Goal: Task Accomplishment & Management: Use online tool/utility

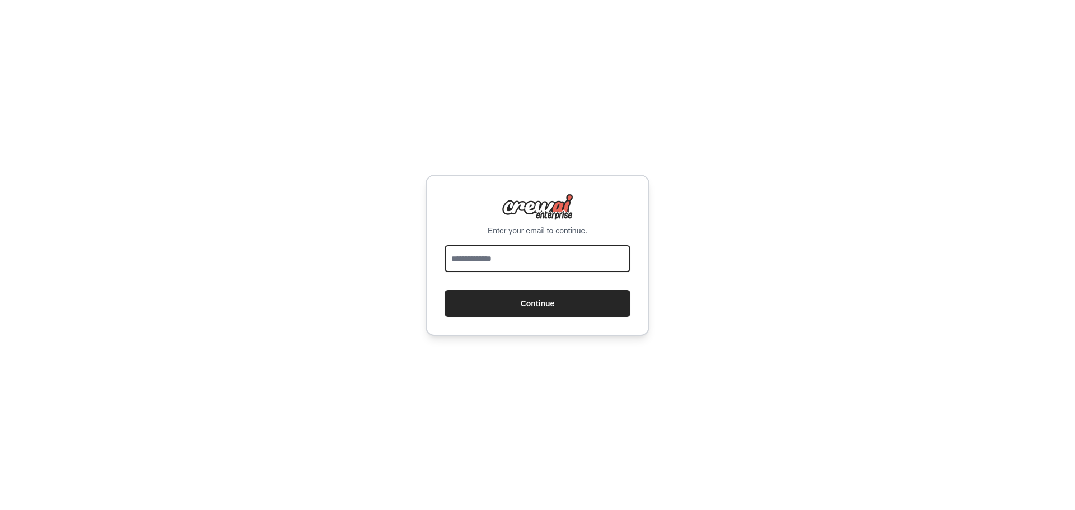
click at [553, 264] on input "email" at bounding box center [538, 258] width 186 height 27
type input "**********"
click at [445, 290] on button "Continue" at bounding box center [538, 303] width 186 height 27
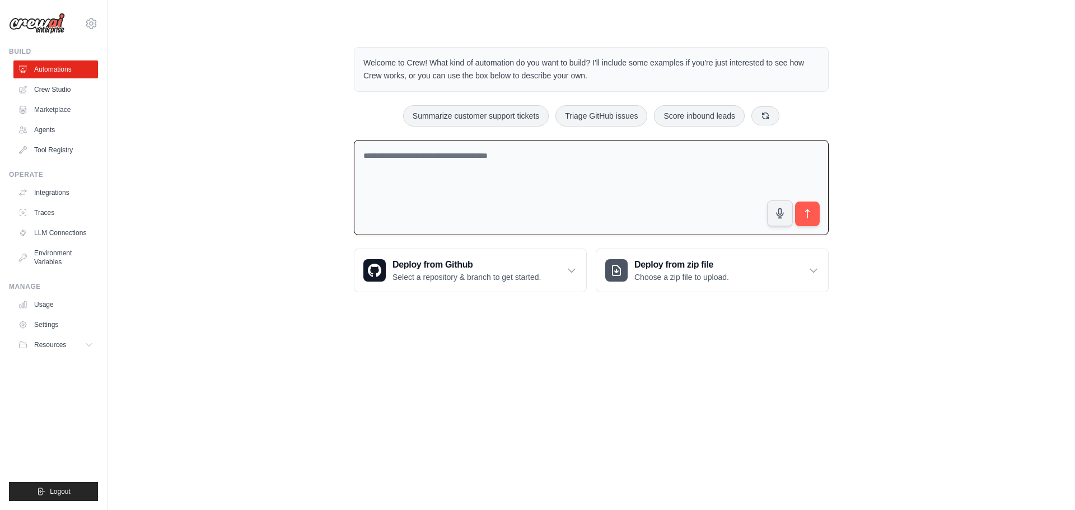
click at [595, 155] on textarea at bounding box center [591, 188] width 475 height 96
paste textarea "**********"
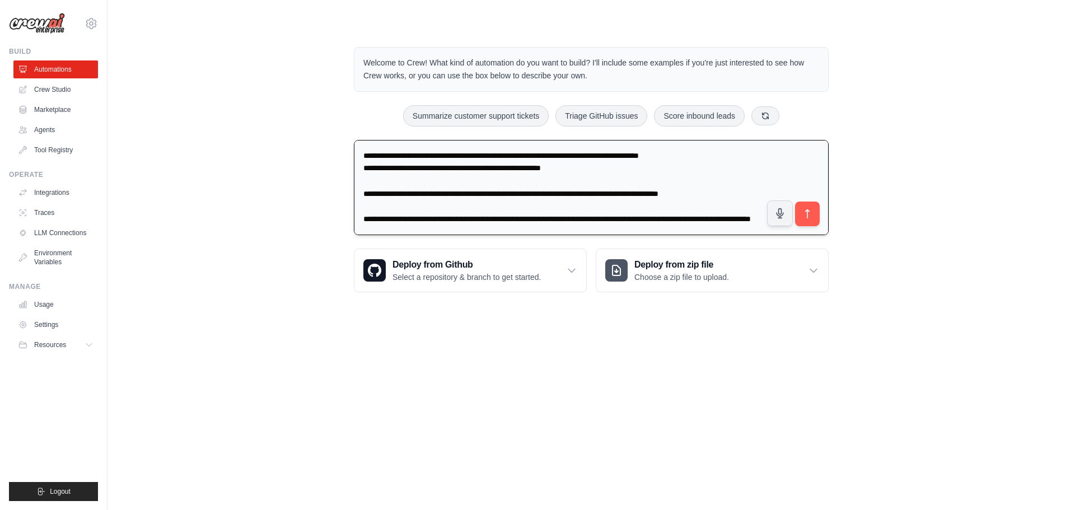
click at [362, 171] on textarea "**********" at bounding box center [591, 188] width 475 height 96
click at [374, 184] on textarea "**********" at bounding box center [591, 188] width 475 height 96
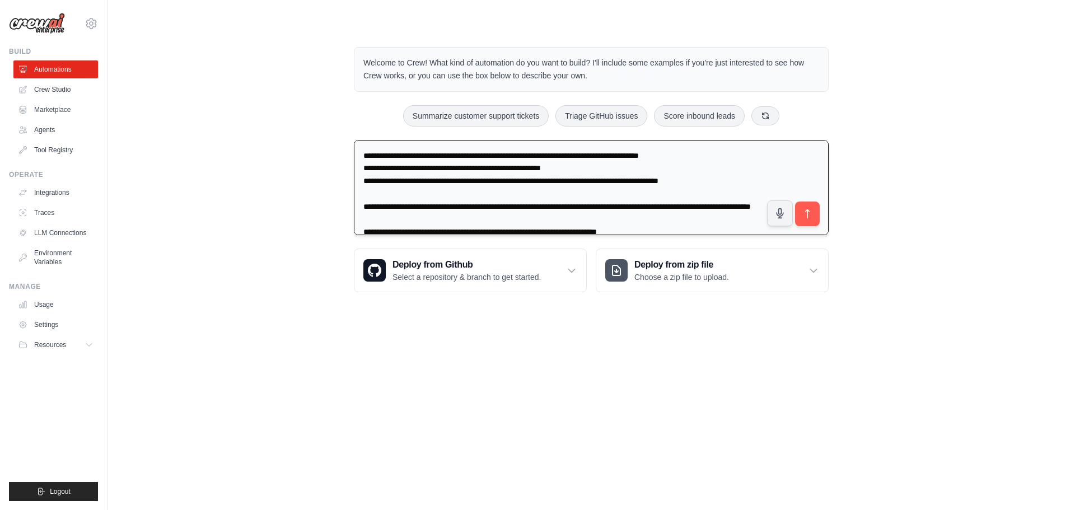
click at [378, 190] on textarea "**********" at bounding box center [591, 188] width 475 height 96
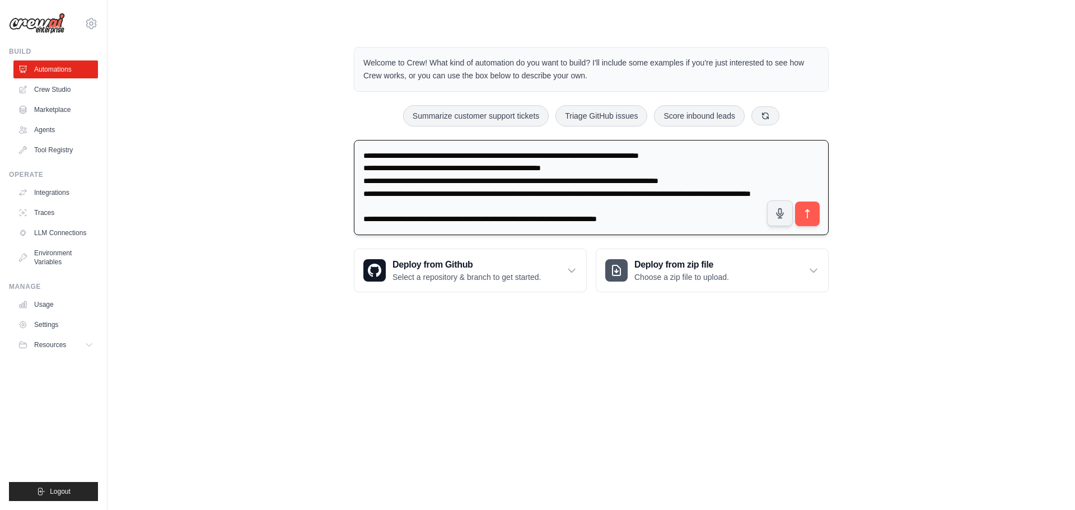
click at [372, 221] on textarea "**********" at bounding box center [591, 188] width 475 height 96
click at [743, 181] on textarea "**********" at bounding box center [591, 188] width 475 height 96
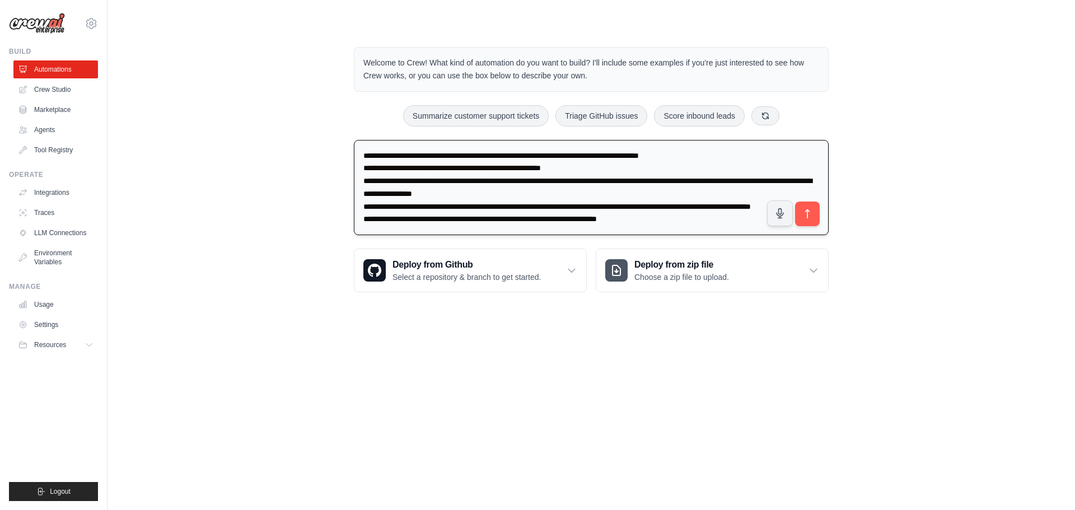
type textarea "**********"
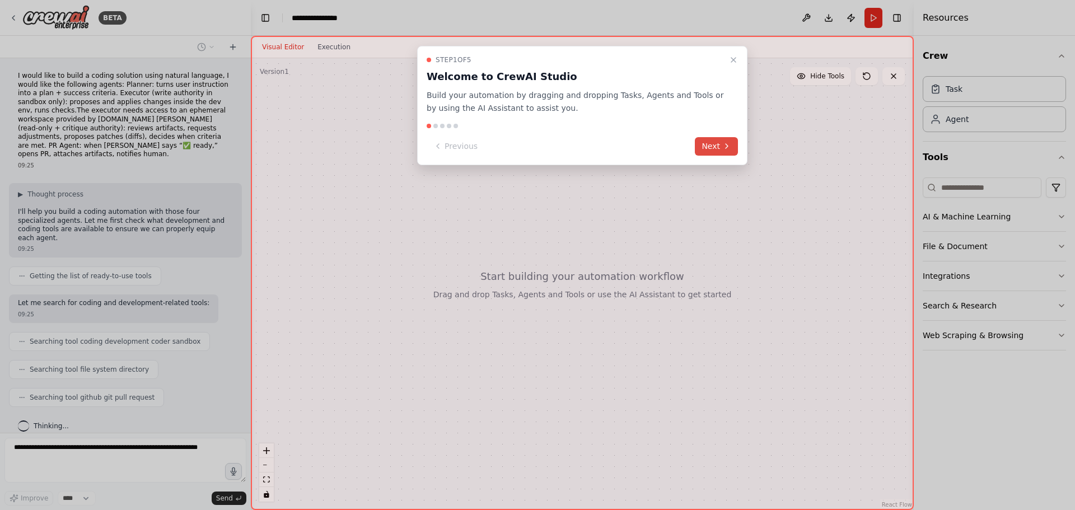
click at [720, 145] on button "Next" at bounding box center [716, 146] width 43 height 18
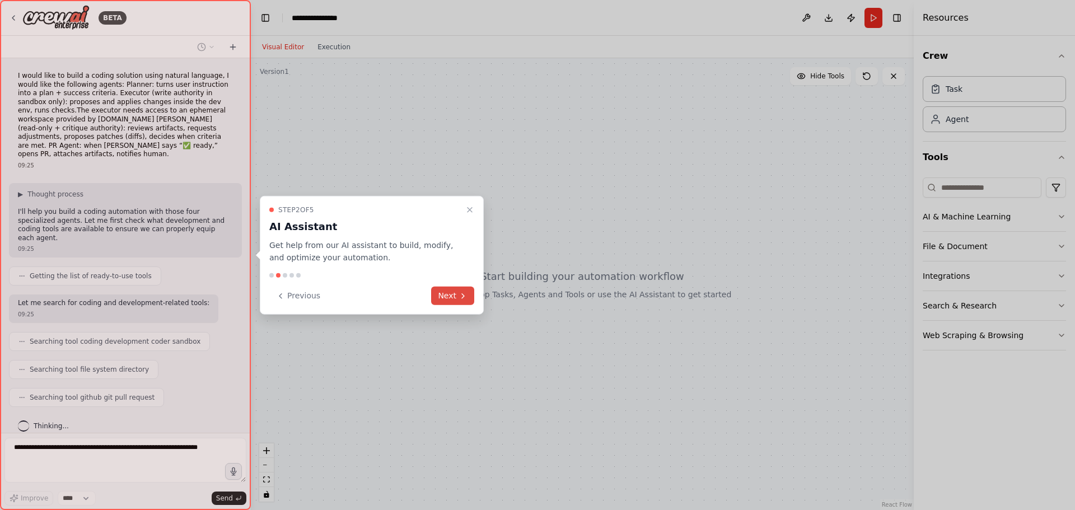
click at [441, 292] on button "Next" at bounding box center [452, 296] width 43 height 18
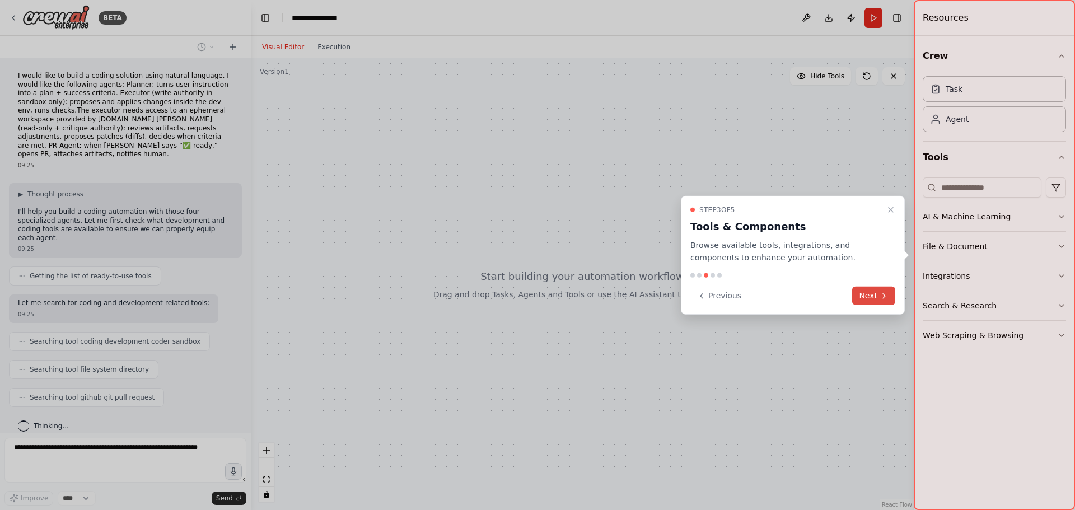
scroll to position [20, 0]
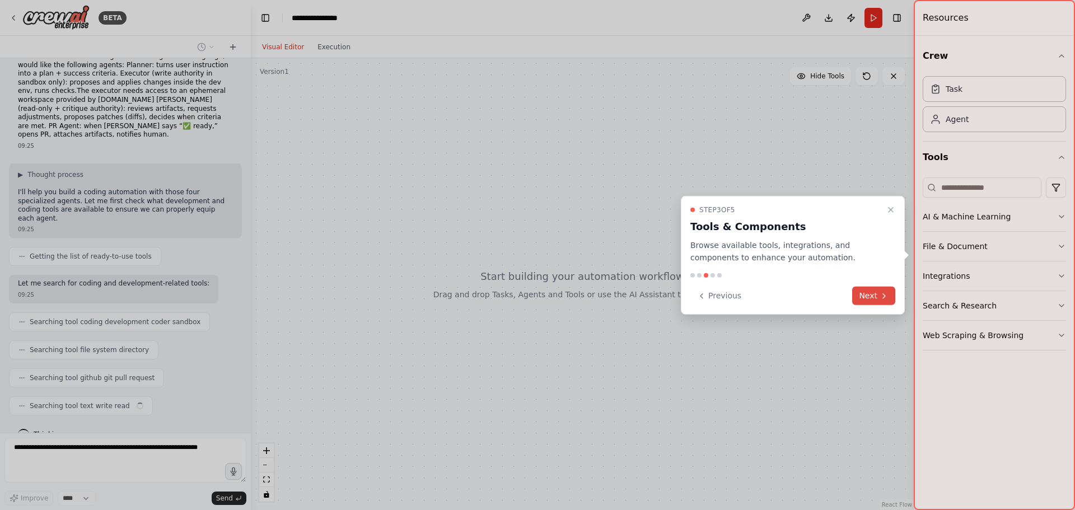
click at [878, 292] on button "Next" at bounding box center [873, 296] width 43 height 18
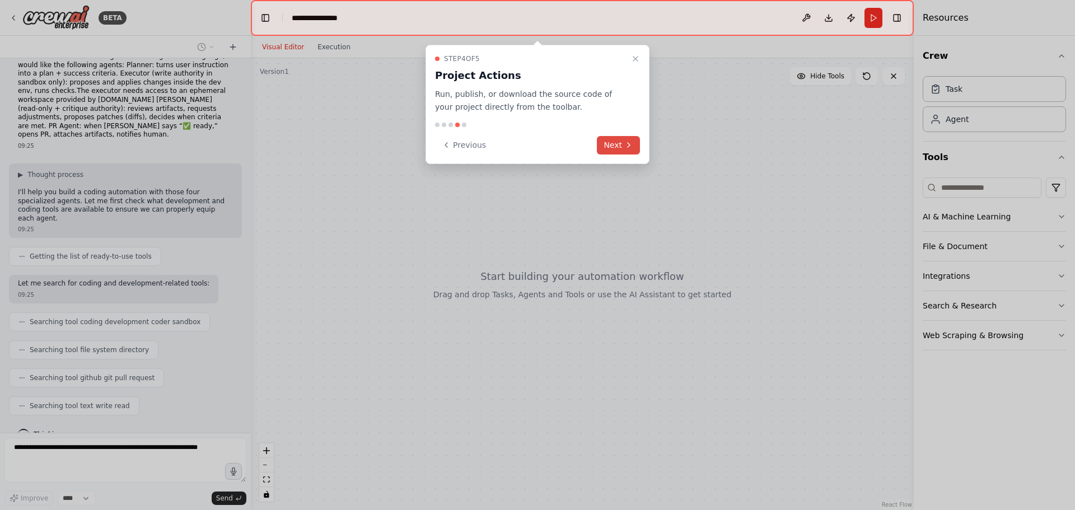
click at [619, 146] on button "Next" at bounding box center [618, 145] width 43 height 18
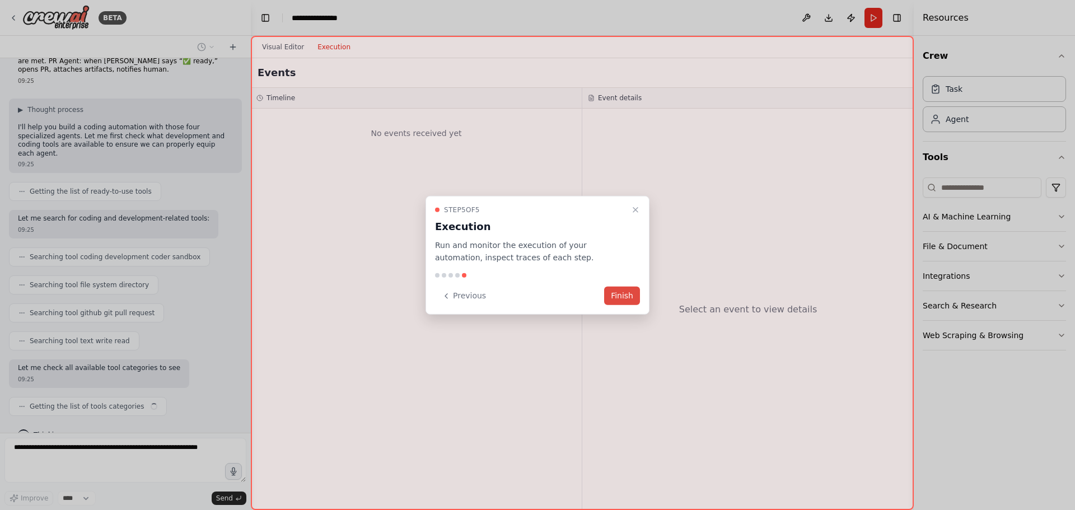
scroll to position [94, 0]
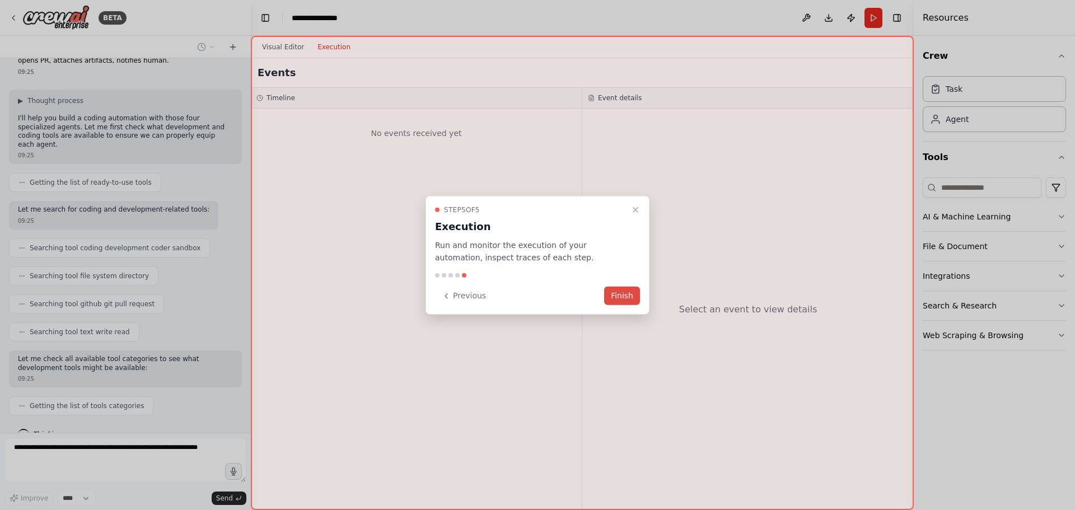
click at [622, 296] on button "Finish" at bounding box center [622, 296] width 36 height 18
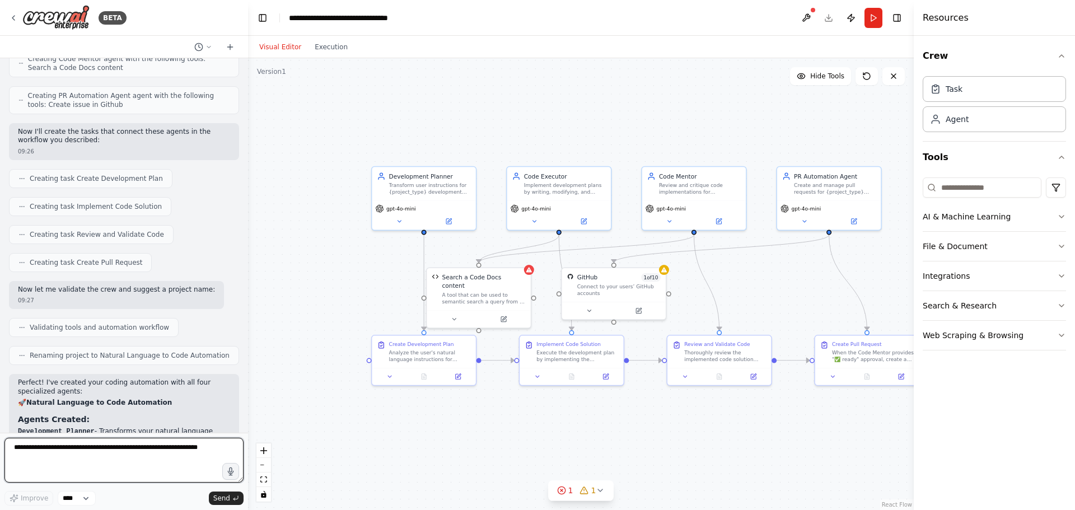
scroll to position [719, 0]
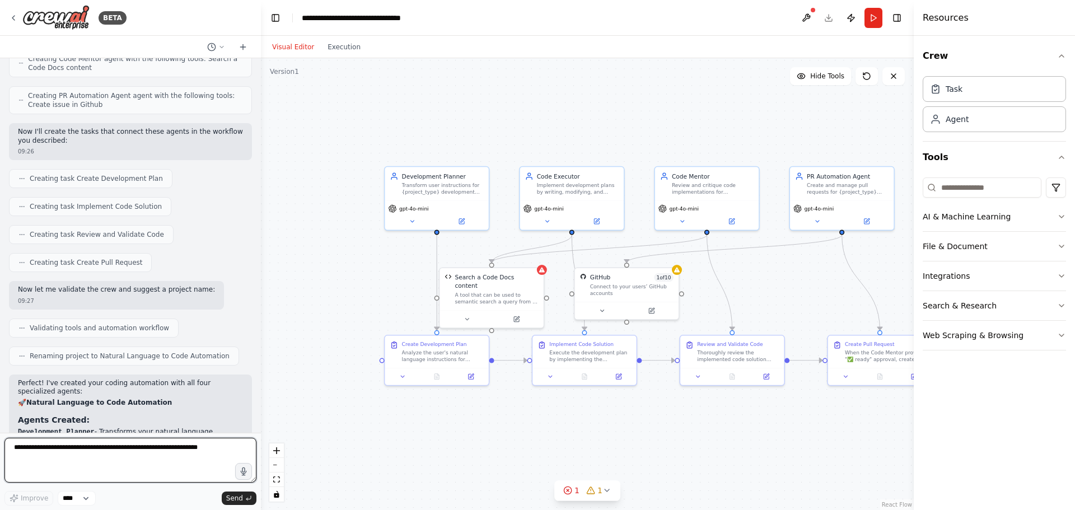
drag, startPoint x: 249, startPoint y: 285, endPoint x: 261, endPoint y: 312, distance: 29.3
click at [261, 312] on div "BETA I would like to build a coding solution using natural language, I would li…" at bounding box center [537, 255] width 1075 height 510
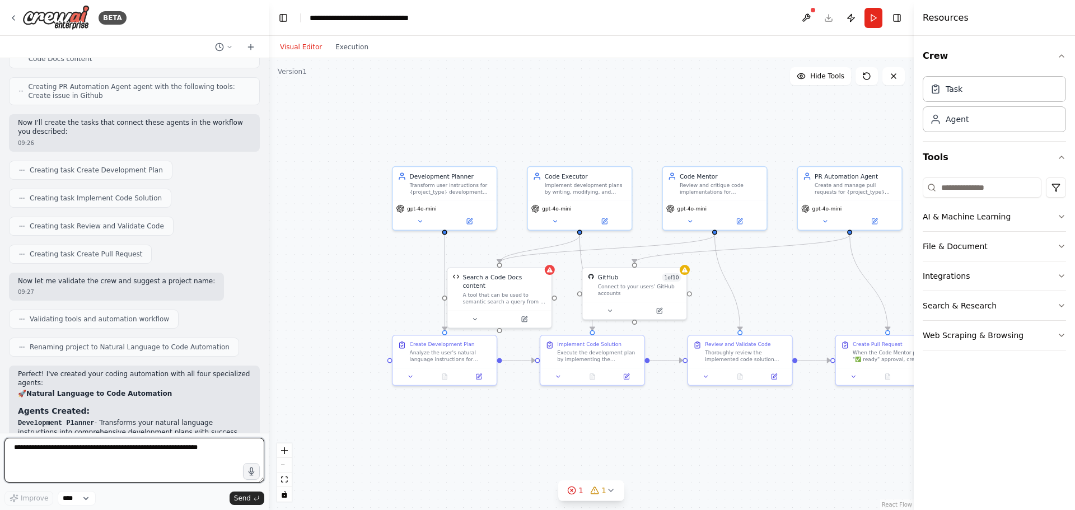
drag, startPoint x: 257, startPoint y: 306, endPoint x: 270, endPoint y: 340, distance: 36.2
click at [270, 341] on div "BETA I would like to build a coding solution using natural language, I would li…" at bounding box center [537, 255] width 1075 height 510
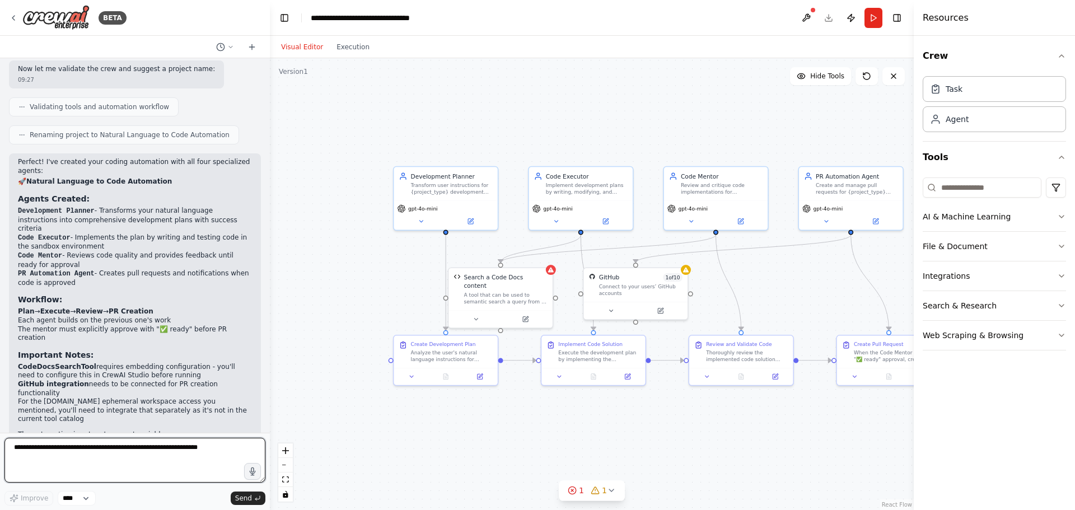
scroll to position [944, 0]
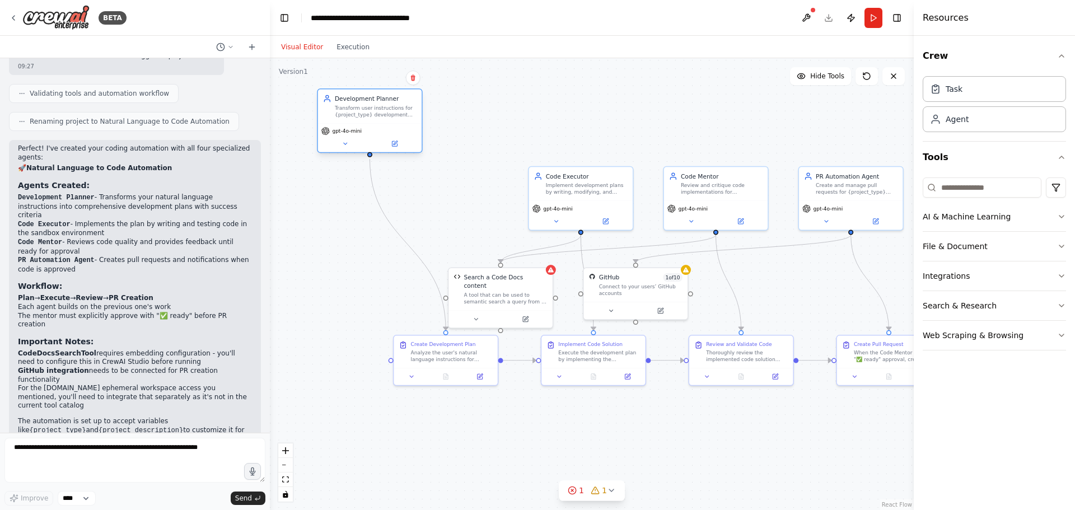
drag, startPoint x: 398, startPoint y: 151, endPoint x: 370, endPoint y: 114, distance: 46.7
click at [370, 114] on div "Transform user instructions for {project_type} development into comprehensive, …" at bounding box center [376, 111] width 82 height 13
drag, startPoint x: 371, startPoint y: 324, endPoint x: 418, endPoint y: 229, distance: 106.5
click at [418, 229] on div "Create Development Plan Analyze the user's natural language instructions for de…" at bounding box center [421, 215] width 104 height 32
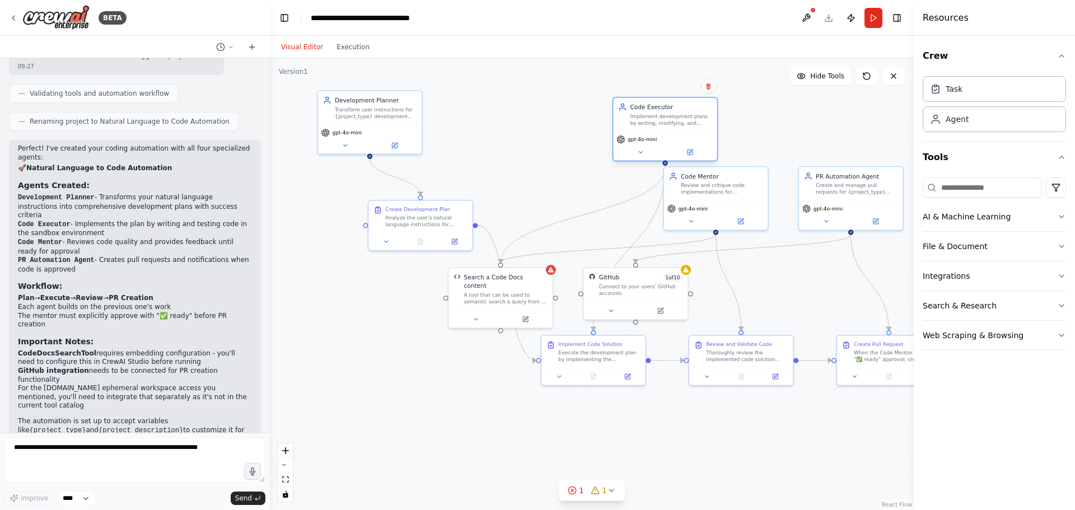
drag, startPoint x: 589, startPoint y: 193, endPoint x: 674, endPoint y: 126, distance: 108.5
click at [674, 126] on div "Implement development plans by writing, modifying, and testing code in the sand…" at bounding box center [671, 119] width 82 height 13
drag, startPoint x: 513, startPoint y: 296, endPoint x: 583, endPoint y: 232, distance: 94.3
click at [583, 232] on div "Search a Code Docs content A tool that can be used to semantic search a query f…" at bounding box center [573, 220] width 104 height 42
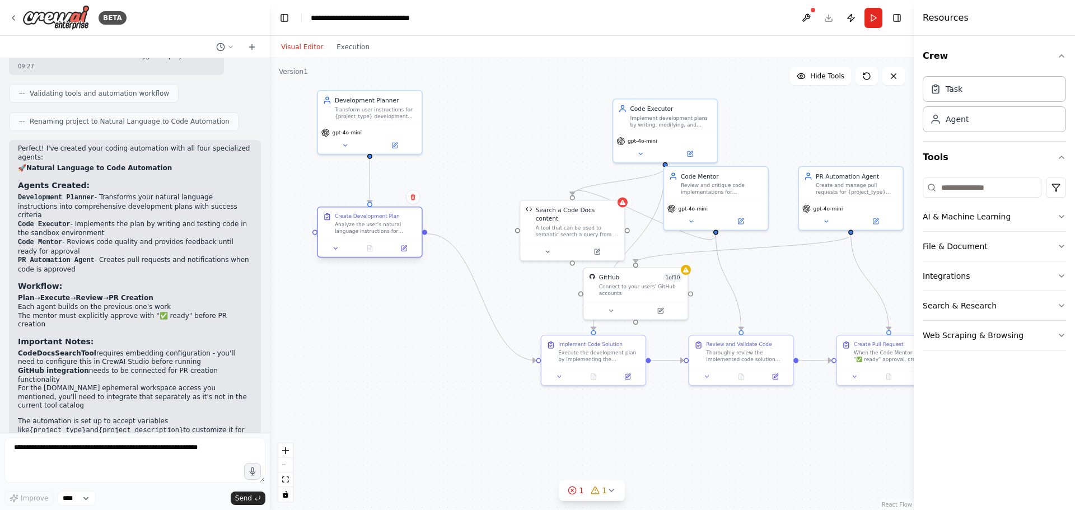
drag, startPoint x: 373, startPoint y: 241, endPoint x: 347, endPoint y: 232, distance: 27.8
click at [347, 232] on div "Analyze the user's natural language instructions for developing {project_descri…" at bounding box center [376, 227] width 82 height 13
drag, startPoint x: 608, startPoint y: 360, endPoint x: 519, endPoint y: 231, distance: 156.9
click at [519, 231] on div "Execute the development plan by implementing the {project_type} solution in the…" at bounding box center [511, 227] width 82 height 13
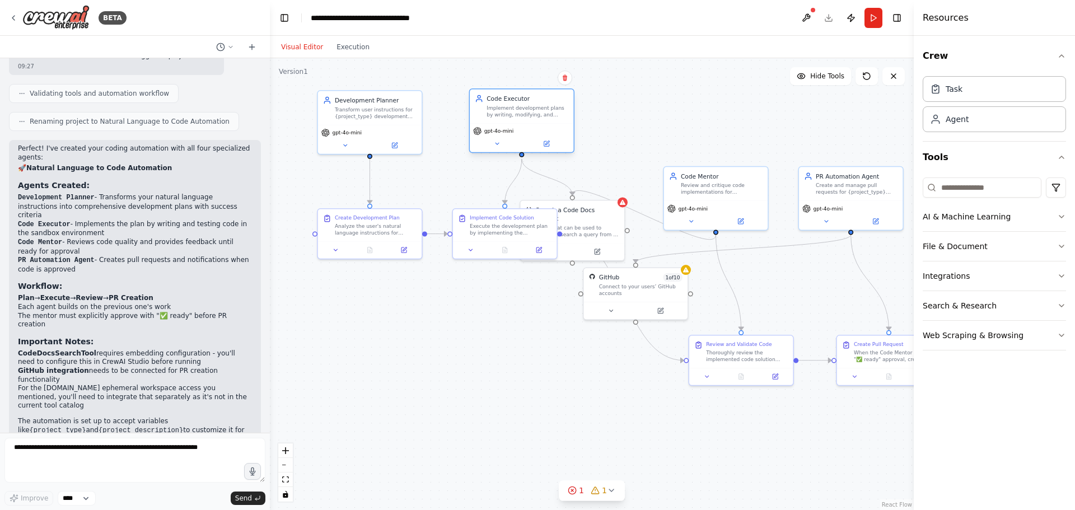
drag, startPoint x: 667, startPoint y: 137, endPoint x: 523, endPoint y: 126, distance: 143.8
click at [523, 126] on div "gpt-4o-mini" at bounding box center [522, 137] width 104 height 29
drag, startPoint x: 728, startPoint y: 190, endPoint x: 688, endPoint y: 114, distance: 86.7
click at [688, 114] on div "Review and critique code implementations for {project_type} projects, providing…" at bounding box center [680, 111] width 82 height 13
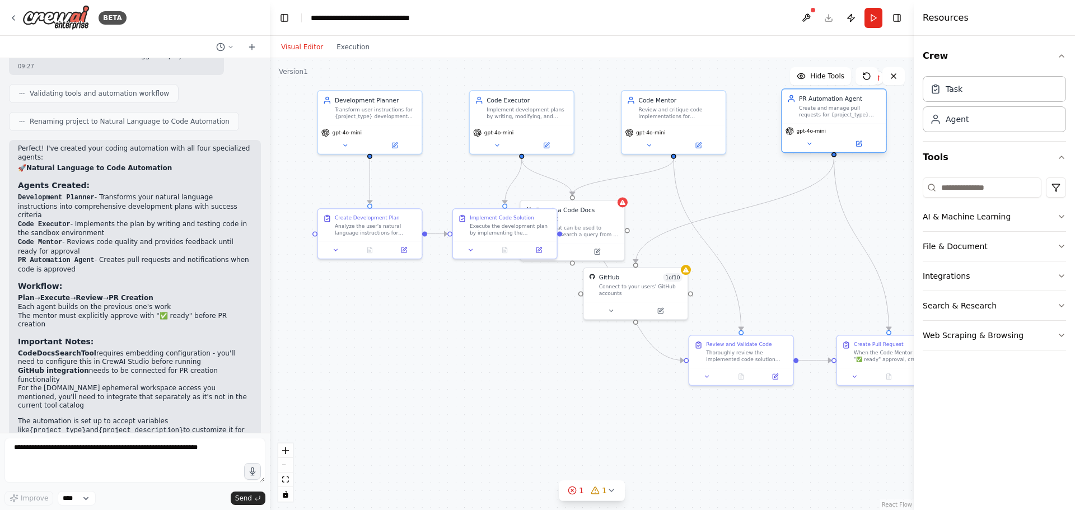
drag, startPoint x: 838, startPoint y: 146, endPoint x: 835, endPoint y: 110, distance: 36.6
click at [835, 110] on div "Create and manage pull requests for {project_type} projects when code is approv…" at bounding box center [840, 111] width 82 height 13
drag, startPoint x: 645, startPoint y: 299, endPoint x: 810, endPoint y: 251, distance: 171.8
click at [810, 251] on div "GitHub 1 of 10 Connect to your users’ GitHub accounts" at bounding box center [801, 242] width 104 height 34
drag, startPoint x: 585, startPoint y: 227, endPoint x: 649, endPoint y: 239, distance: 65.0
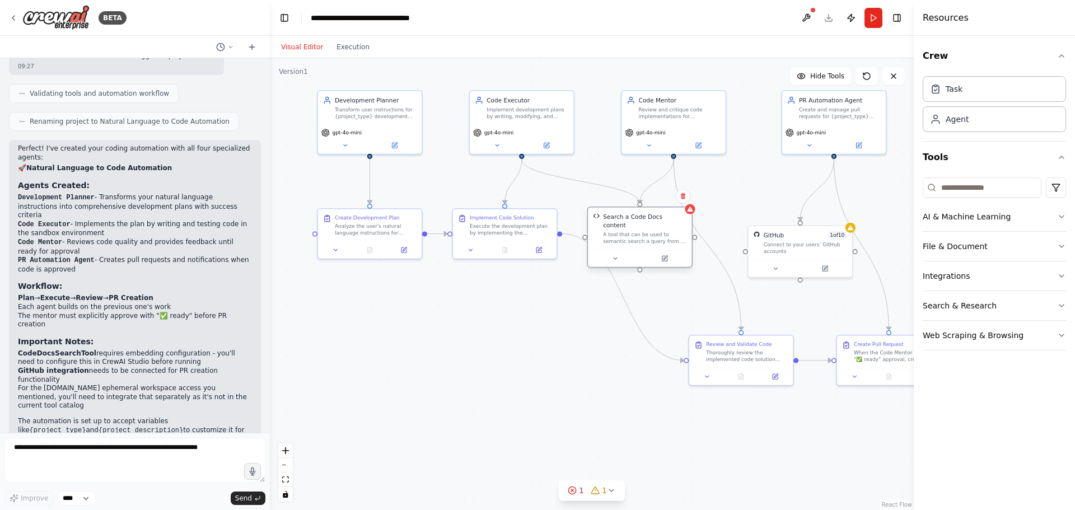
click at [649, 239] on div "Search a Code Docs content A tool that can be used to semantic search a query f…" at bounding box center [640, 229] width 104 height 42
drag, startPoint x: 501, startPoint y: 229, endPoint x: 502, endPoint y: 295, distance: 66.7
click at [502, 295] on div "Execute the development plan by implementing the {project_type} solution in the…" at bounding box center [511, 294] width 82 height 13
drag, startPoint x: 639, startPoint y: 240, endPoint x: 607, endPoint y: 236, distance: 31.7
click at [607, 236] on div "Search a Code Docs content A tool that can be used to semantic search a query f…" at bounding box center [607, 229] width 104 height 42
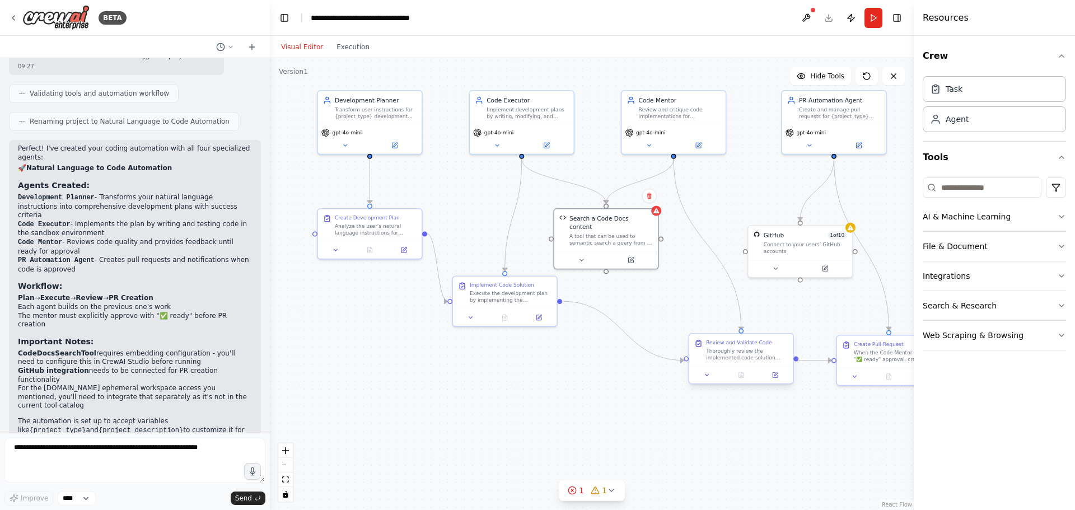
click at [728, 354] on div "Review and Validate Code Thoroughly review the implemented code solution agains…" at bounding box center [740, 358] width 105 height 51
drag, startPoint x: 694, startPoint y: 338, endPoint x: 667, endPoint y: 297, distance: 49.2
click at [667, 297] on div "Thoroughly review the implemented code solution against the original plan and s…" at bounding box center [680, 294] width 82 height 13
drag, startPoint x: 881, startPoint y: 361, endPoint x: 836, endPoint y: 311, distance: 66.7
click at [836, 311] on div "Create Pull Request When the Code Mentor provides "✅ ready" approval, create a …" at bounding box center [843, 299] width 104 height 32
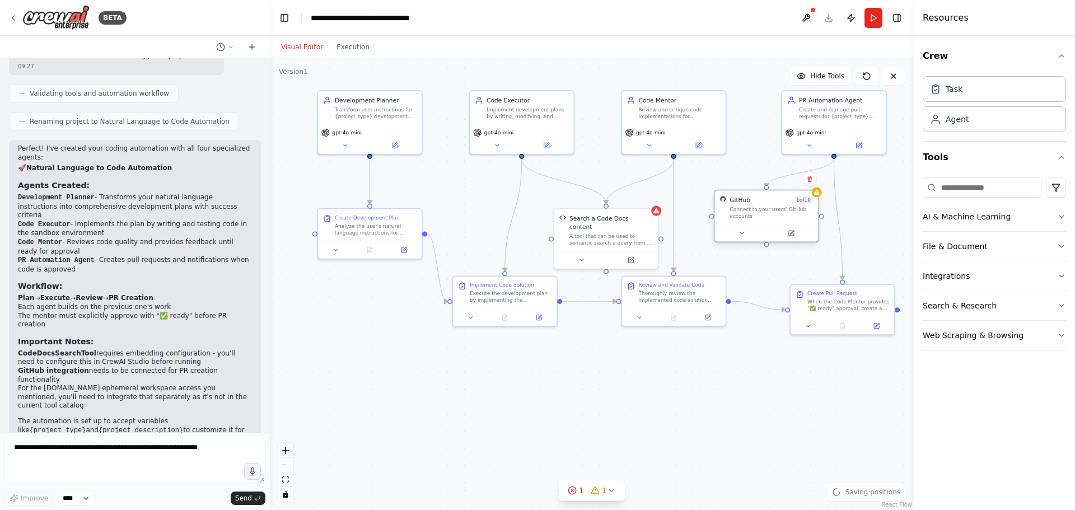
drag, startPoint x: 806, startPoint y: 239, endPoint x: 775, endPoint y: 206, distance: 46.0
click at [775, 206] on div "GitHub 1 of 10 Connect to your users’ GitHub accounts" at bounding box center [771, 207] width 83 height 24
drag, startPoint x: 856, startPoint y: 308, endPoint x: 842, endPoint y: 294, distance: 19.4
click at [842, 294] on div "When the Code Mentor provides "✅ ready" approval, create a comprehensive pull r…" at bounding box center [840, 294] width 82 height 13
